Goal: Task Accomplishment & Management: Manage account settings

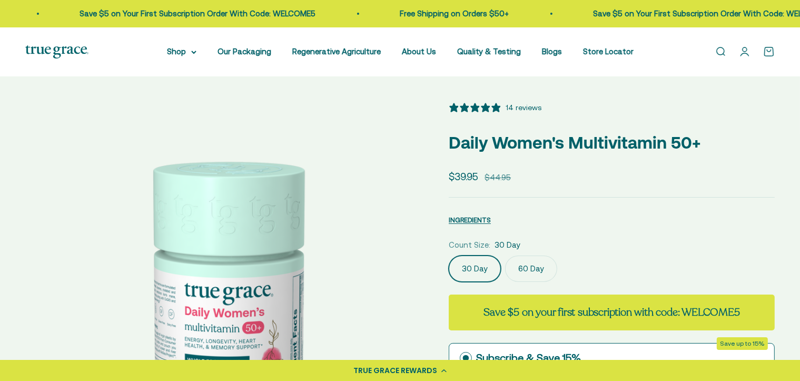
select select "3"
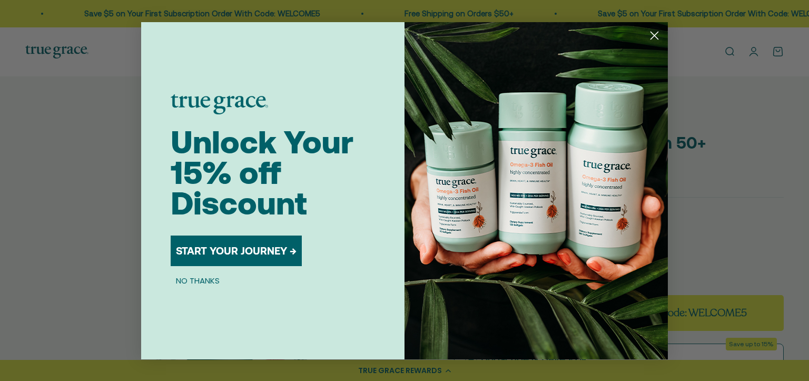
click at [752, 53] on div "Close dialog Unlock Your 15% off Discount START YOUR JOURNEY → NO THANKS Submit" at bounding box center [404, 190] width 809 height 381
drag, startPoint x: 730, startPoint y: 51, endPoint x: 733, endPoint y: 46, distance: 5.7
click at [731, 48] on div "Close dialog Unlock Your 15% off Discount START YOUR JOURNEY → NO THANKS Submit" at bounding box center [404, 190] width 809 height 381
click at [656, 35] on circle "Close dialog" at bounding box center [654, 34] width 17 height 17
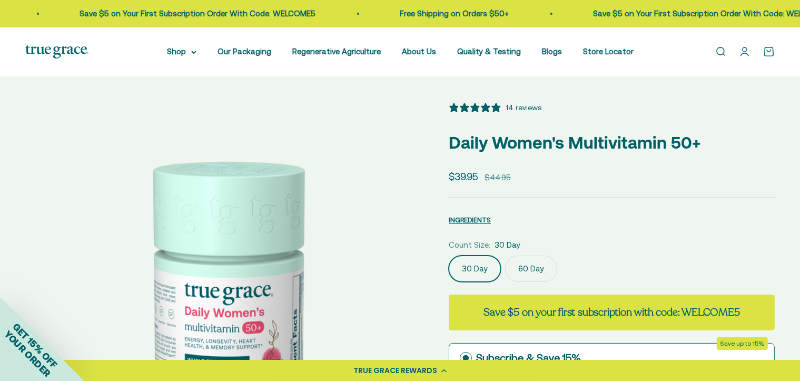
click at [740, 48] on link "Open account page" at bounding box center [745, 52] width 12 height 12
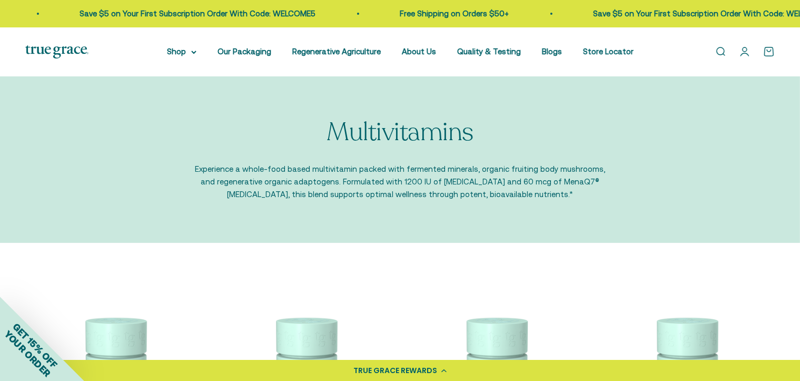
click at [740, 54] on link "Open account page" at bounding box center [745, 52] width 12 height 12
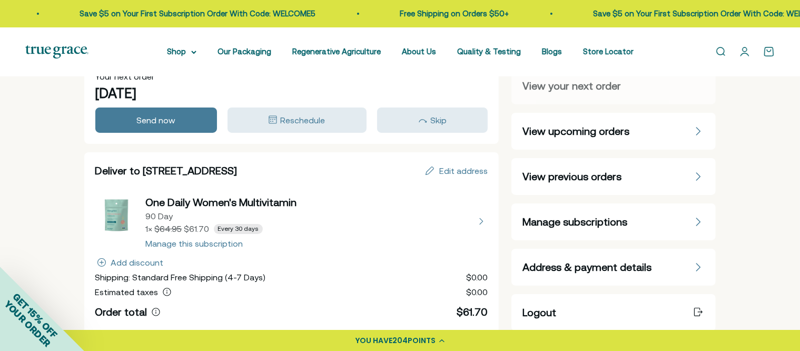
scroll to position [53, 0]
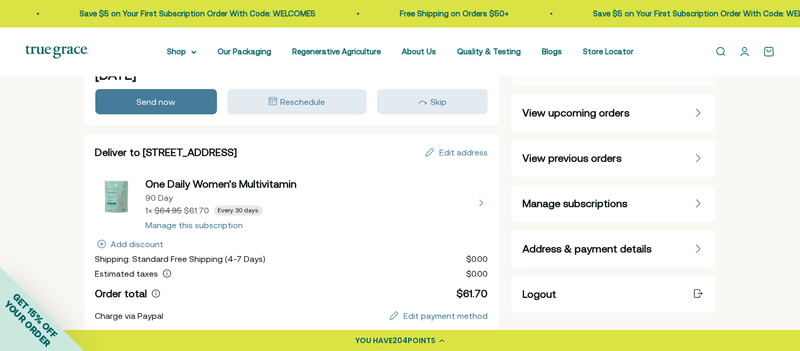
click at [186, 222] on button "view details about One Daily Women's Multivitamin 90 Day 1 × $61.70 Every 30 da…" at bounding box center [291, 202] width 393 height 53
select select "90 Day"
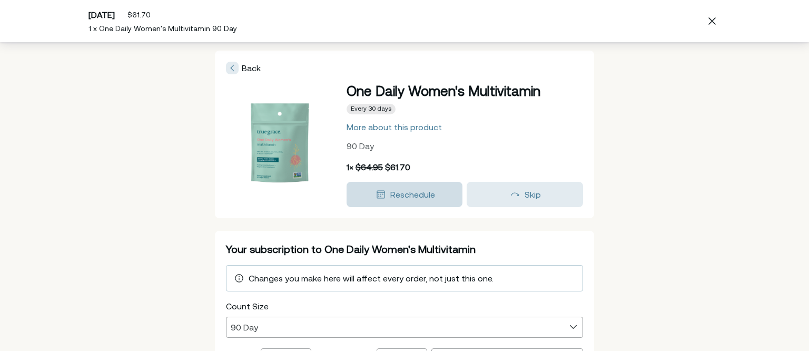
scroll to position [53, 0]
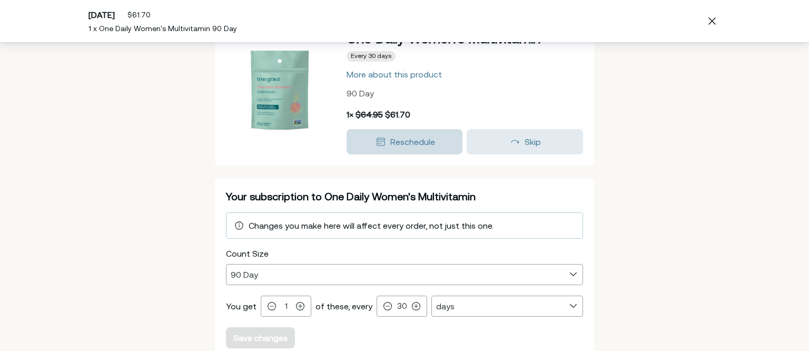
click at [401, 140] on span "Reschedule" at bounding box center [412, 141] width 45 height 9
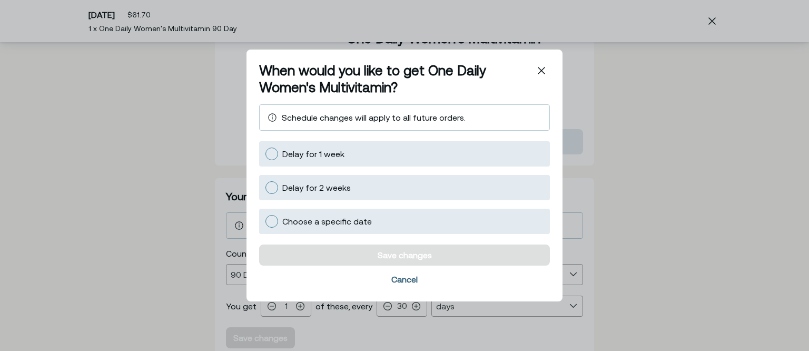
click at [406, 275] on div "Cancel" at bounding box center [404, 279] width 26 height 8
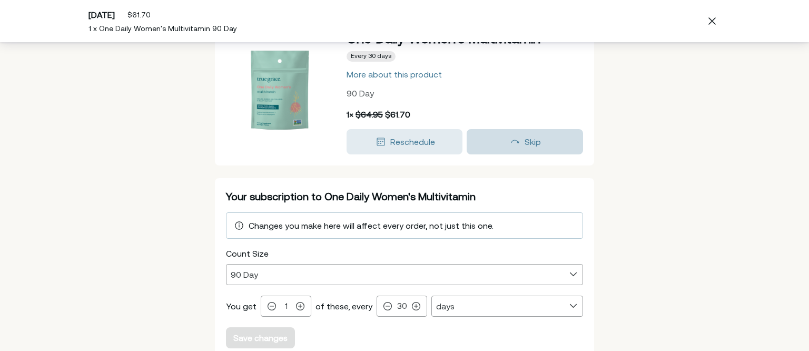
click at [511, 140] on icon "button" at bounding box center [515, 142] width 8 height 4
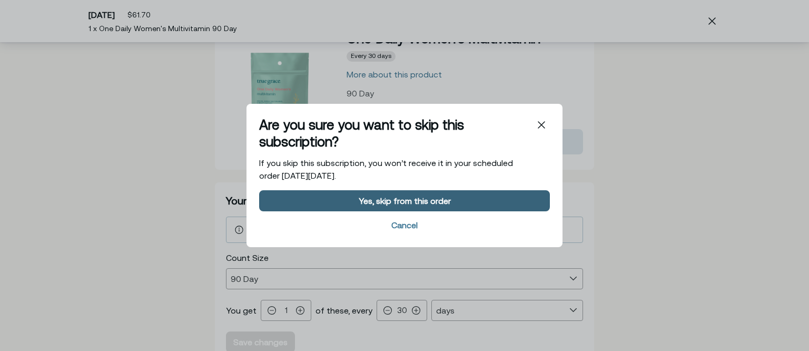
click at [377, 199] on div "Yes, skip from this order" at bounding box center [405, 200] width 92 height 8
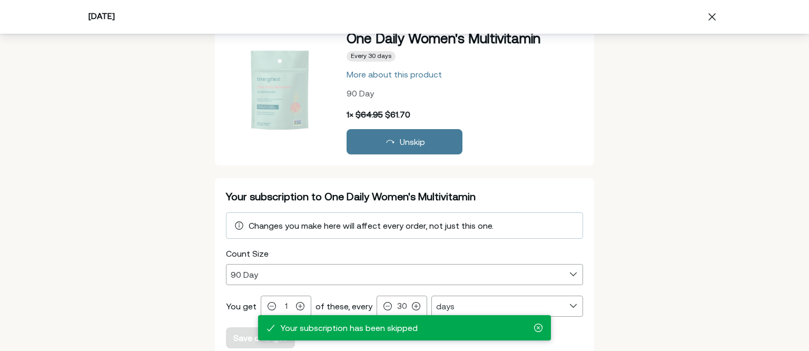
scroll to position [97, 0]
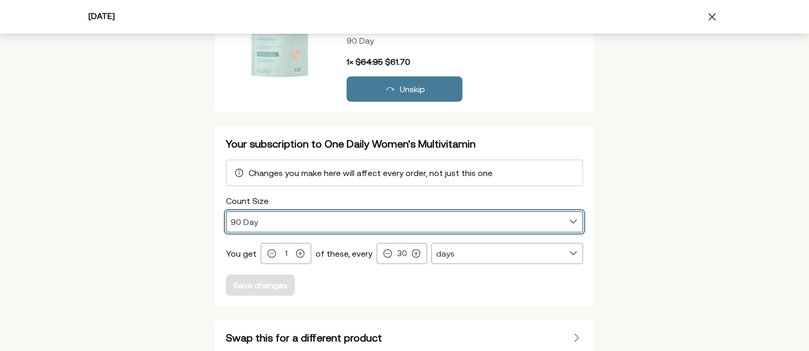
click at [567, 220] on select "30 Day 90 Day" at bounding box center [404, 222] width 356 height 20
click at [569, 220] on select "30 Day 90 Day" at bounding box center [404, 222] width 356 height 20
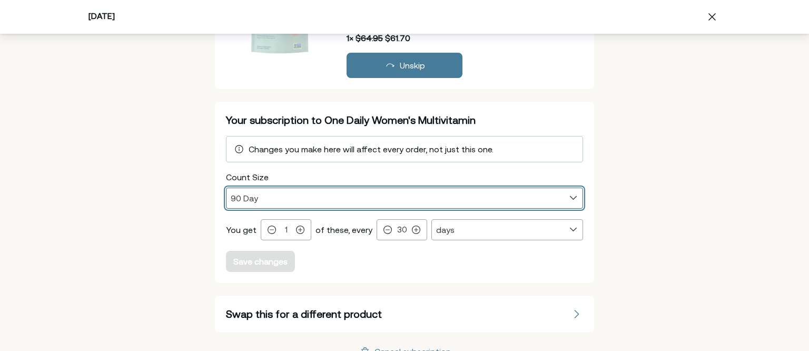
scroll to position [134, 0]
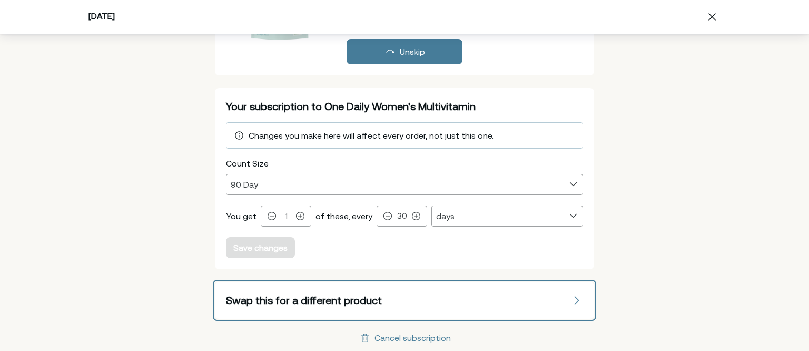
click at [570, 297] on button "Swap this for a different product" at bounding box center [404, 300] width 379 height 37
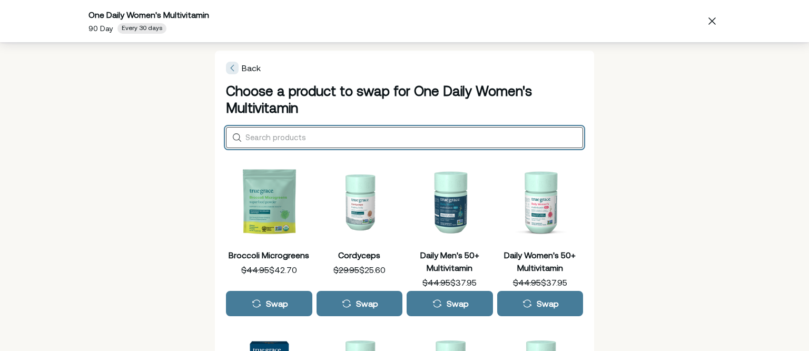
click at [263, 134] on input "Search products" at bounding box center [411, 137] width 333 height 9
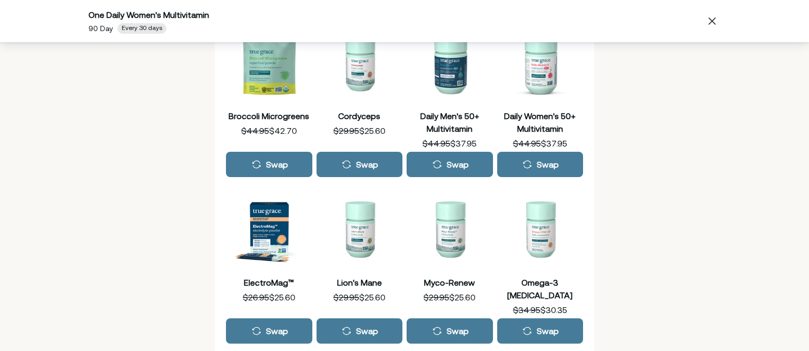
scroll to position [158, 0]
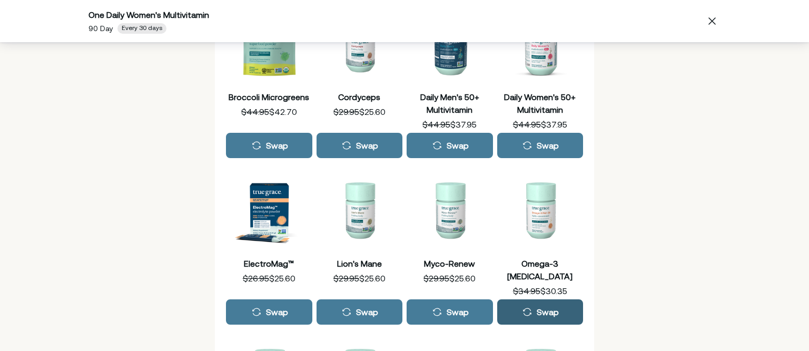
click at [544, 308] on div "Swap" at bounding box center [548, 312] width 22 height 8
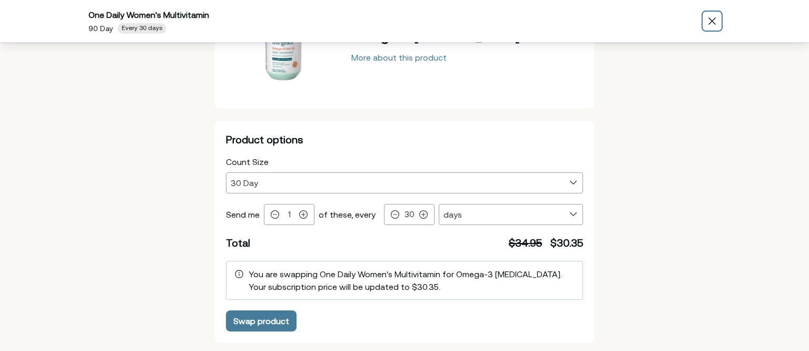
scroll to position [89, 0]
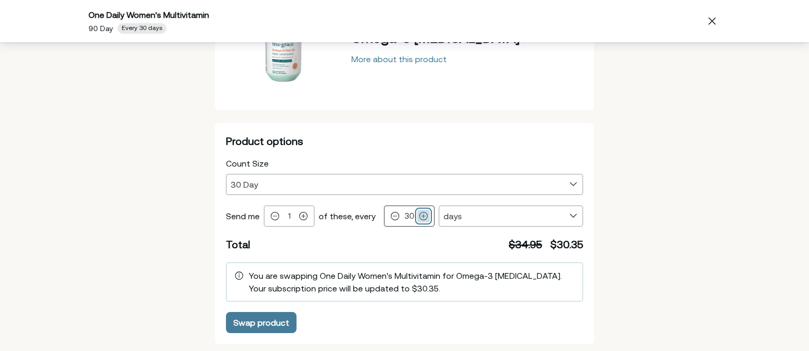
click at [420, 215] on icon "Product options" at bounding box center [424, 216] width 8 height 8
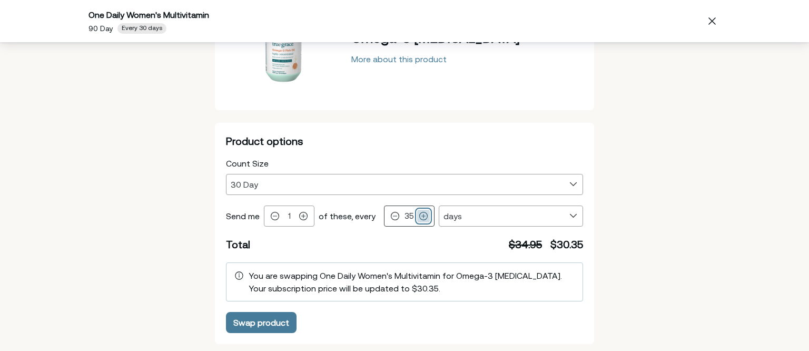
click at [420, 215] on icon "Product options" at bounding box center [424, 216] width 8 height 8
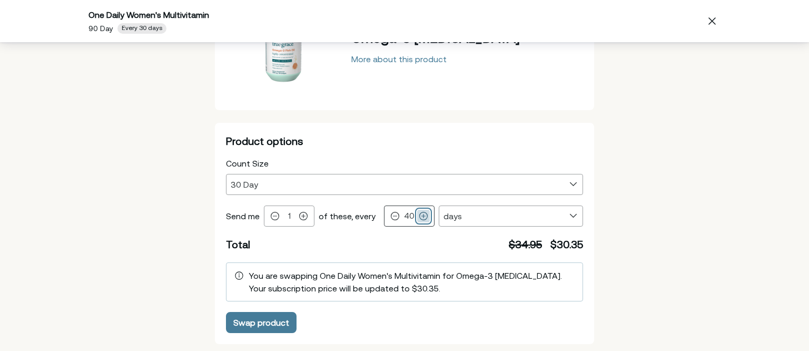
click at [420, 215] on icon "Product options" at bounding box center [424, 216] width 8 height 8
click at [419, 214] on icon "Product options" at bounding box center [423, 216] width 8 height 8
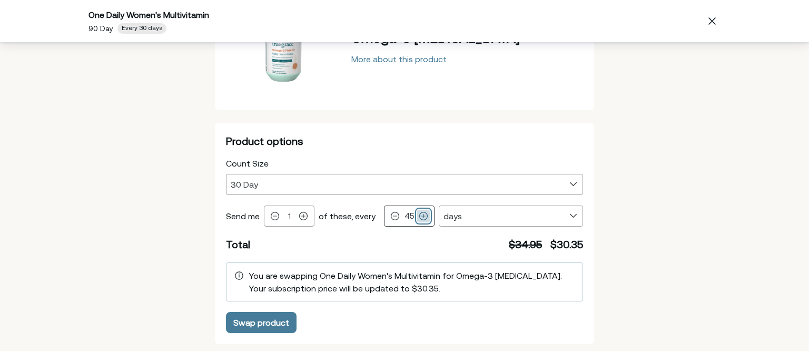
click at [419, 214] on icon "Product options" at bounding box center [423, 216] width 8 height 8
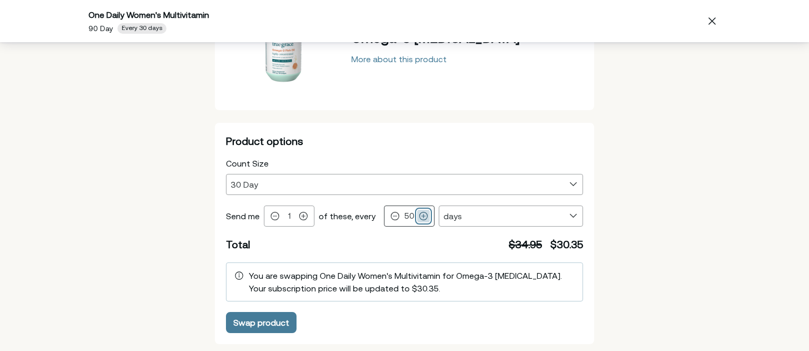
click at [419, 214] on icon "Product options" at bounding box center [423, 216] width 8 height 8
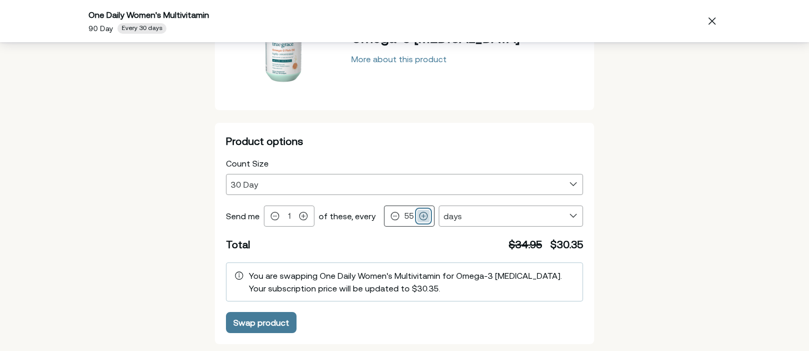
click at [419, 214] on icon "Product options" at bounding box center [423, 216] width 8 height 8
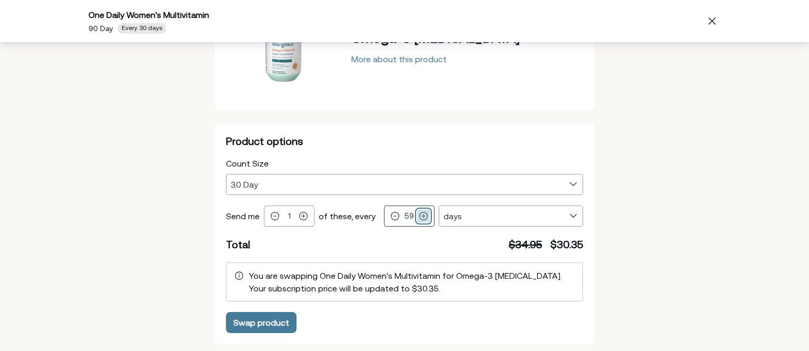
type input "60"
click at [255, 318] on div "Swap product" at bounding box center [261, 322] width 56 height 8
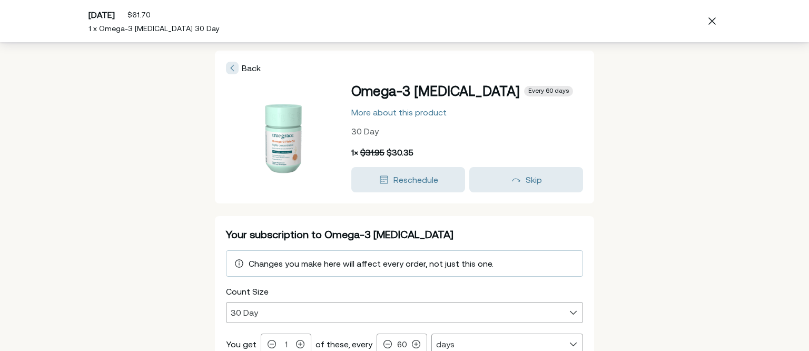
drag, startPoint x: 234, startPoint y: 124, endPoint x: 657, endPoint y: 68, distance: 427.1
click at [657, 68] on div "Back Omega-3 [MEDICAL_DATA] Every 60 days More about this product 30 Day 1 × $3…" at bounding box center [404, 261] width 809 height 438
click at [644, 76] on div "Back Omega-3 [MEDICAL_DATA] Every 60 days More about this product 30 Day 1 × $3…" at bounding box center [404, 261] width 809 height 438
